Goal: Check status

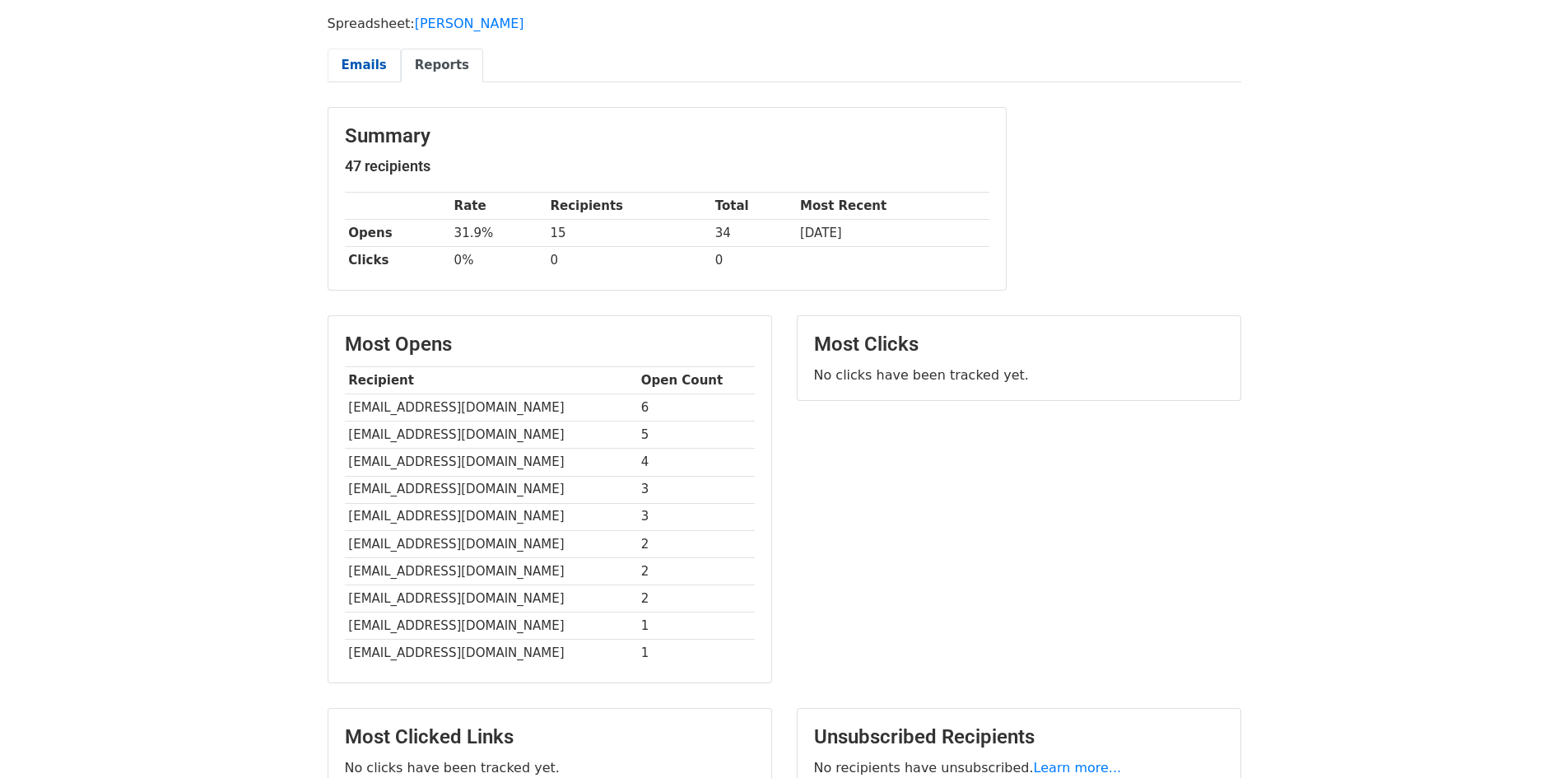
click at [386, 64] on link "Emails" at bounding box center [364, 65] width 73 height 34
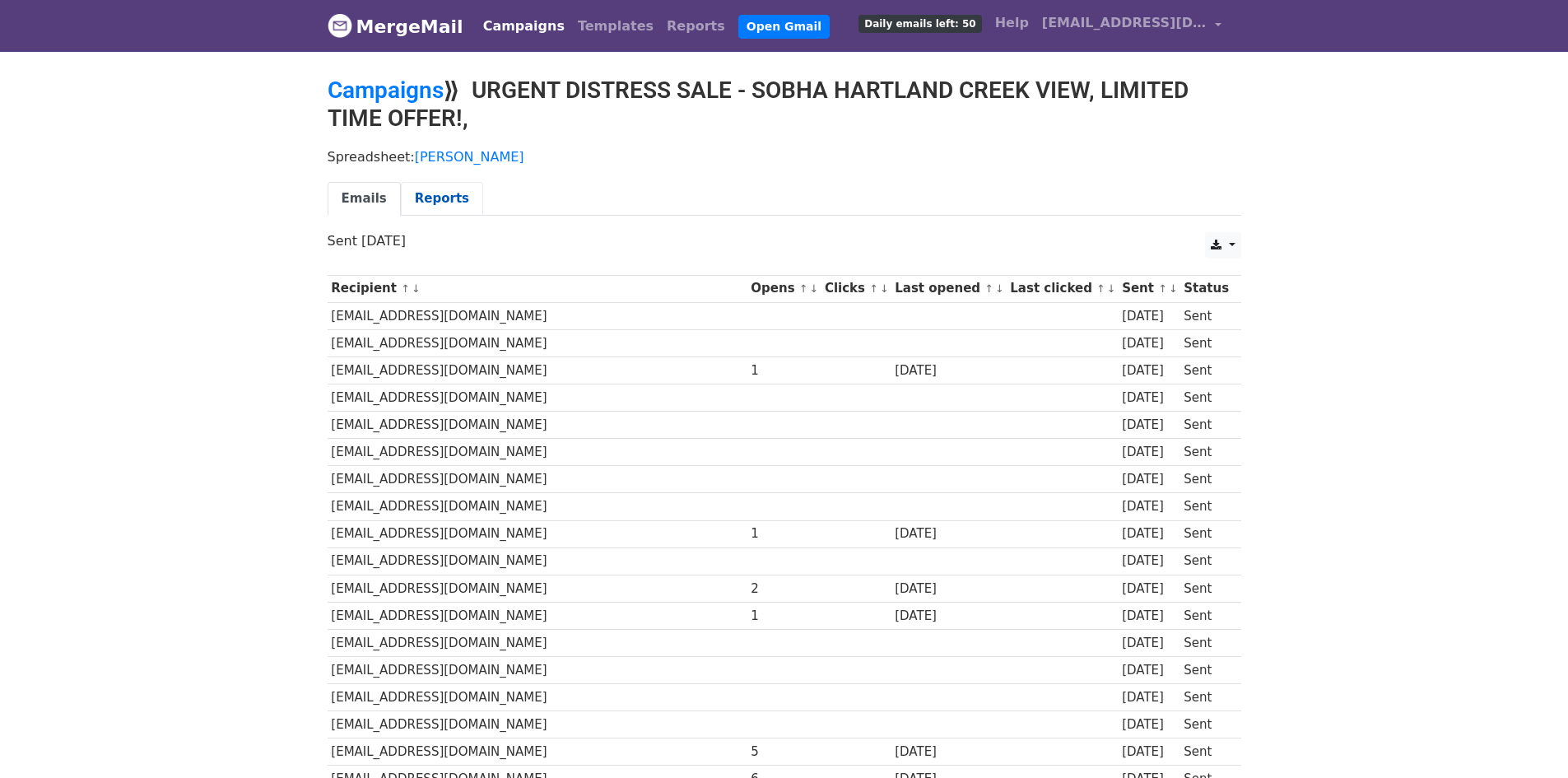
click at [433, 195] on link "Reports" at bounding box center [442, 199] width 82 height 34
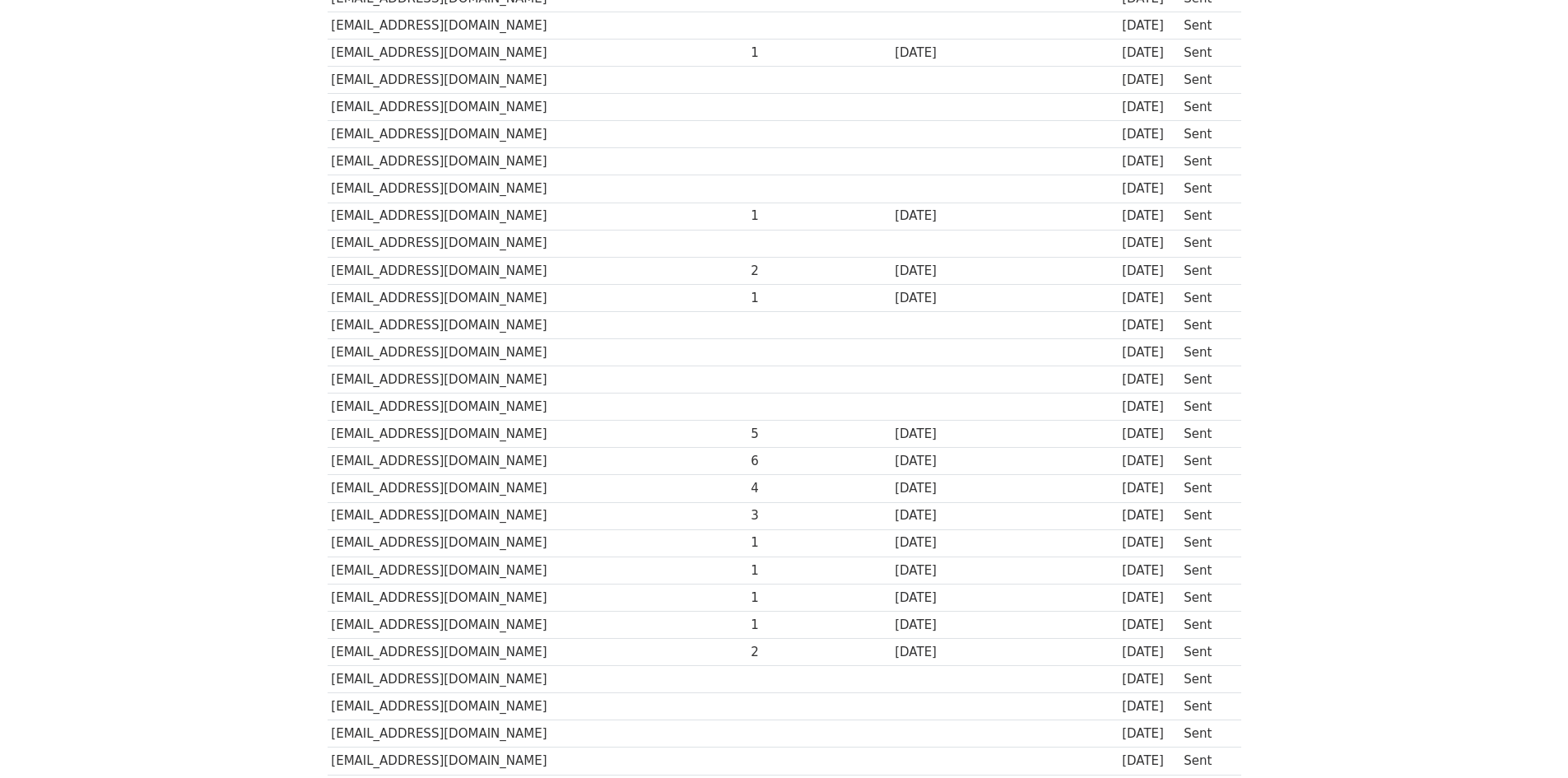
scroll to position [329, 0]
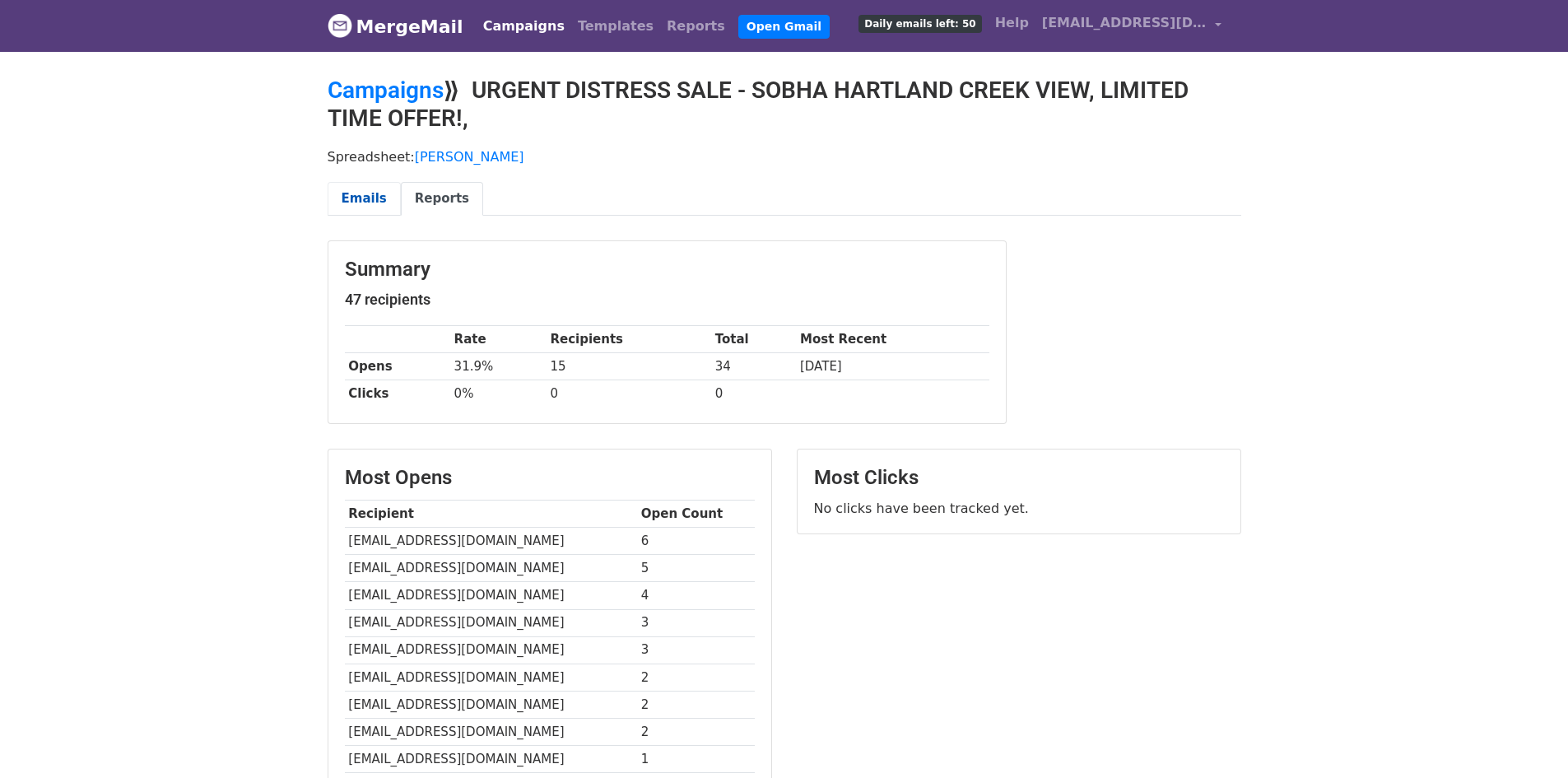
click at [363, 200] on link "Emails" at bounding box center [364, 199] width 73 height 34
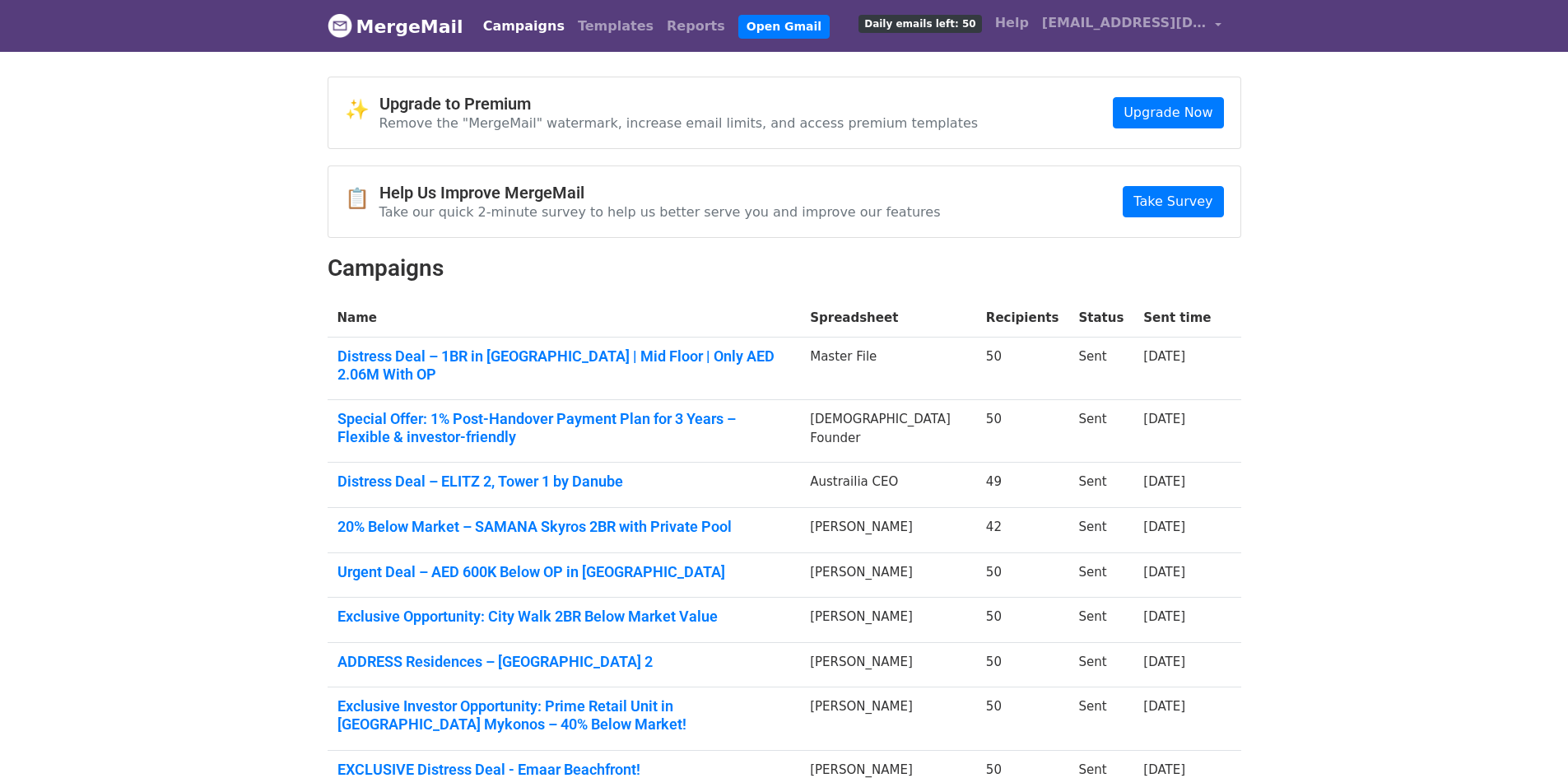
click at [487, 22] on link "Campaigns" at bounding box center [524, 26] width 95 height 33
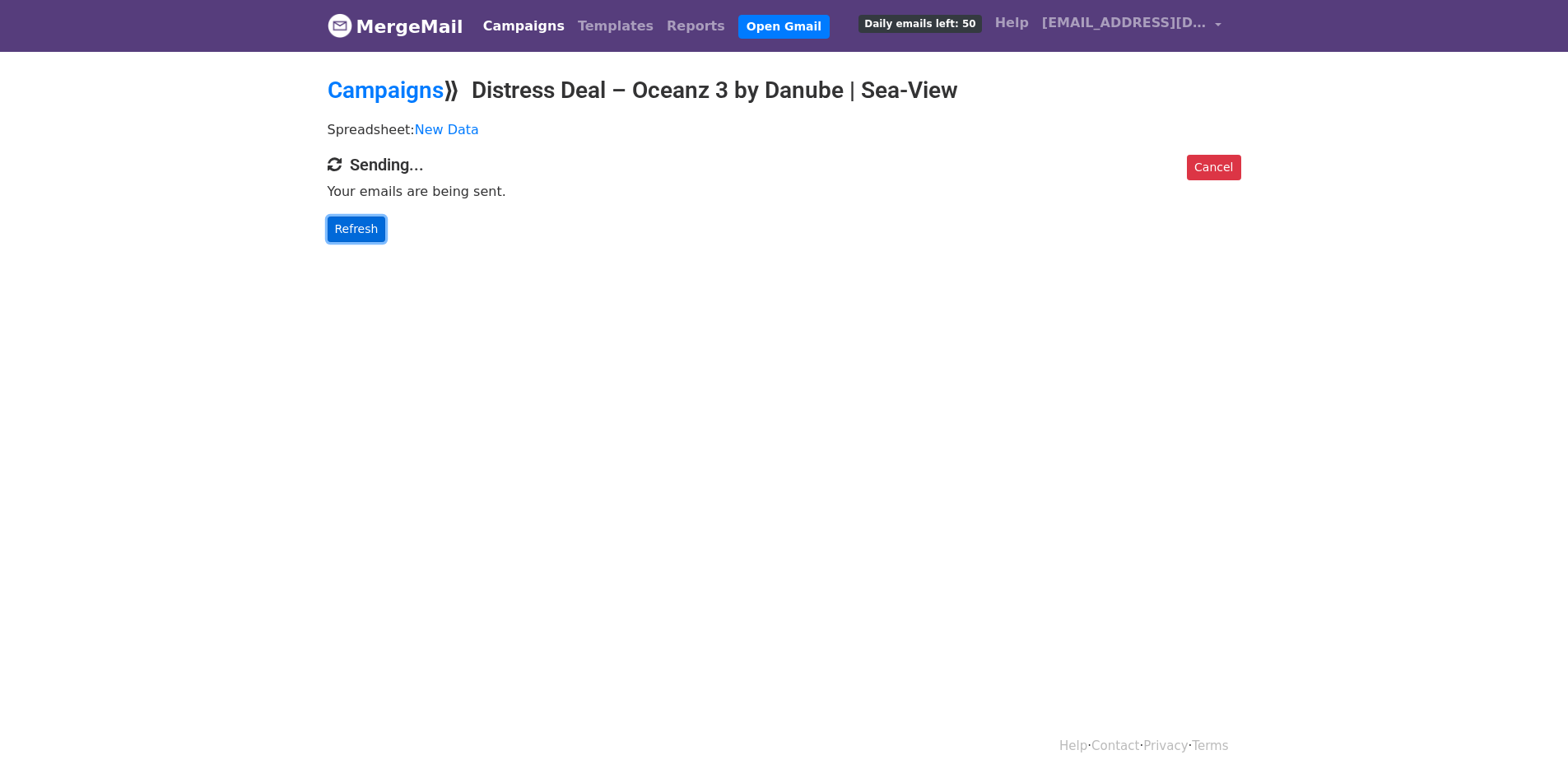
click at [351, 218] on link "Refresh" at bounding box center [357, 229] width 59 height 26
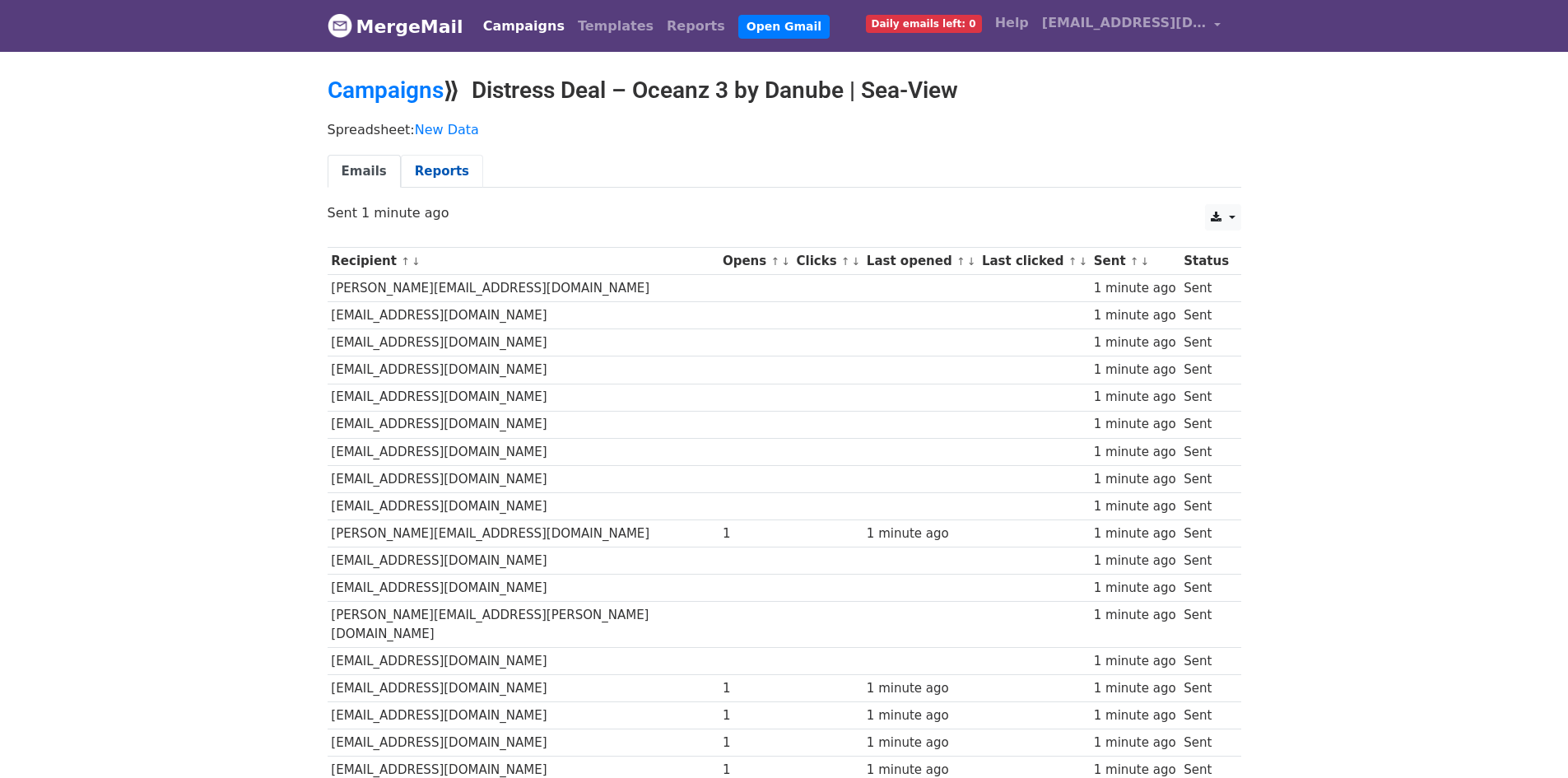
click at [433, 164] on link "Reports" at bounding box center [442, 171] width 82 height 34
